Goal: Find specific page/section: Find specific page/section

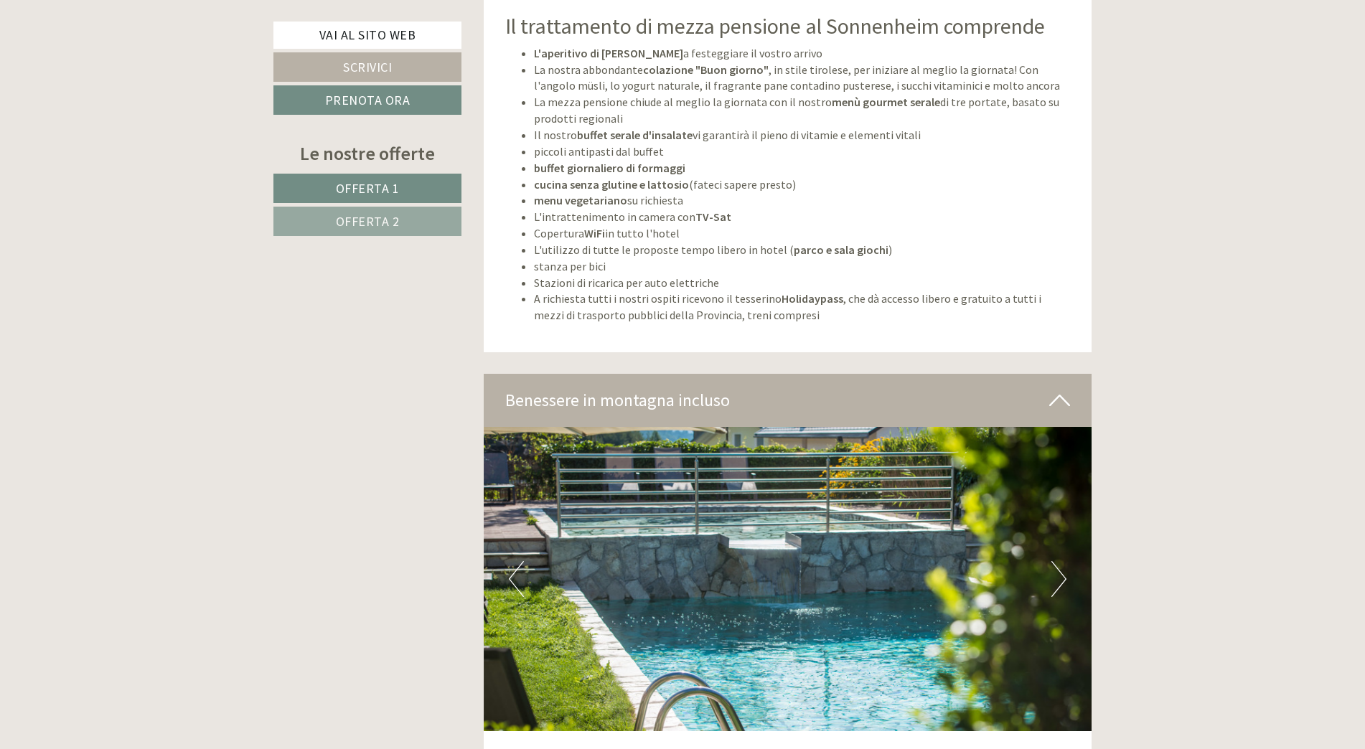
scroll to position [3517, 0]
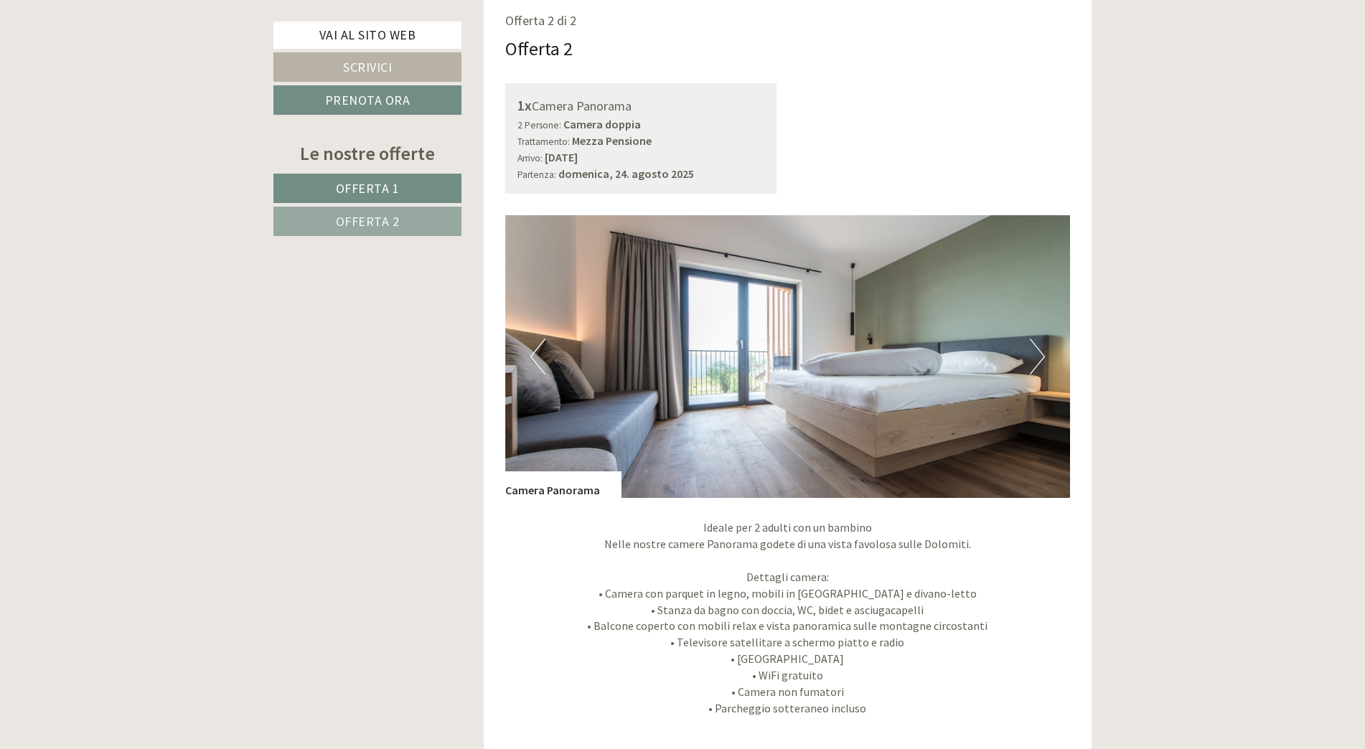
scroll to position [2440, 0]
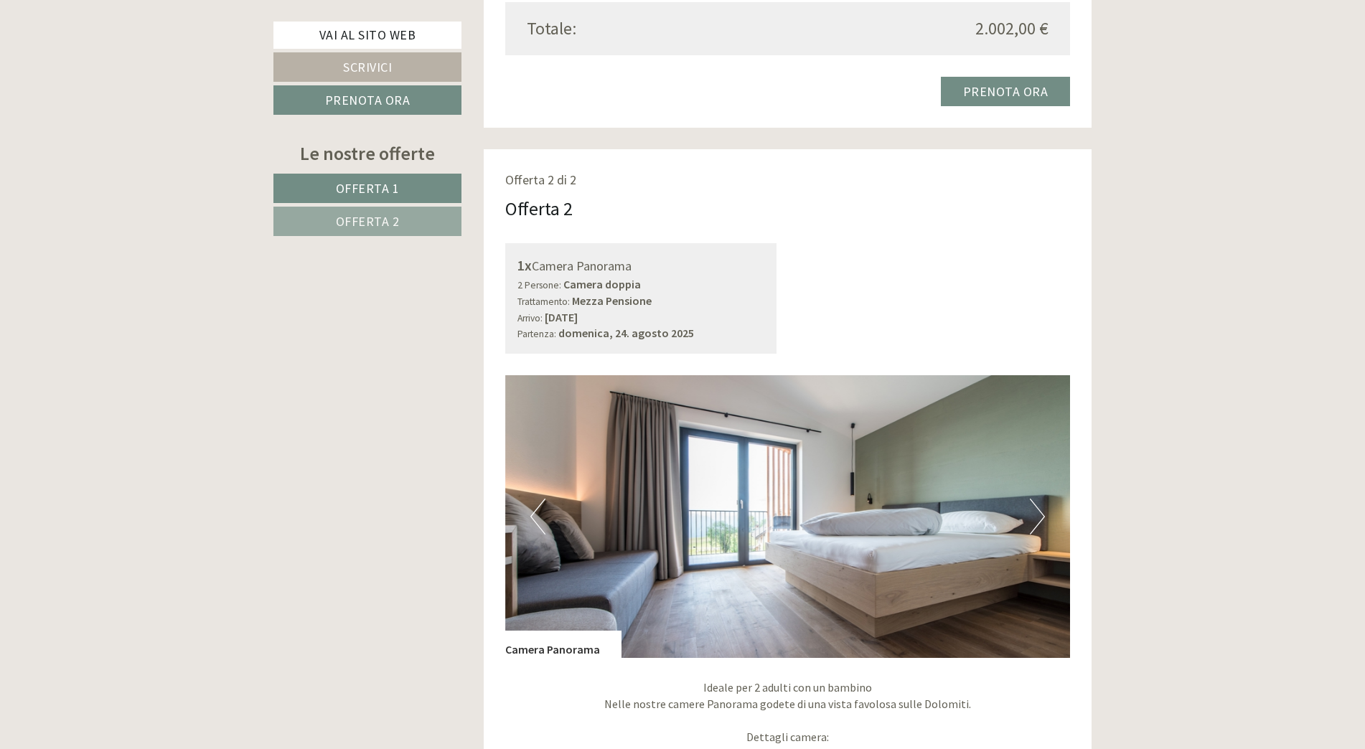
scroll to position [2297, 0]
